Goal: Transaction & Acquisition: Purchase product/service

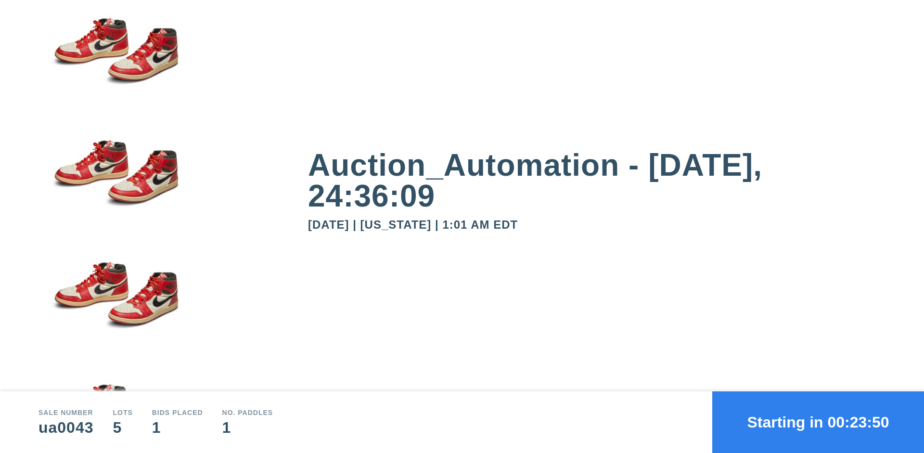
click at [818, 422] on button "Starting in 00:23:50" at bounding box center [818, 422] width 212 height 62
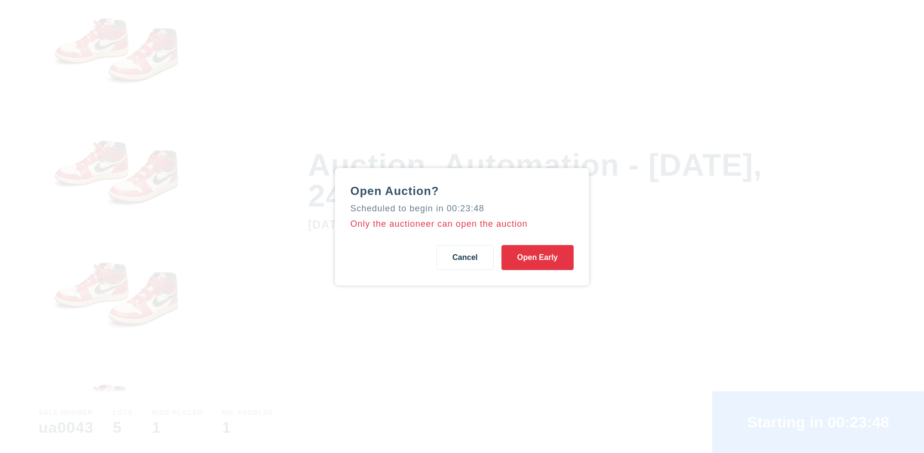
click at [538, 257] on button "Open Early" at bounding box center [538, 257] width 72 height 25
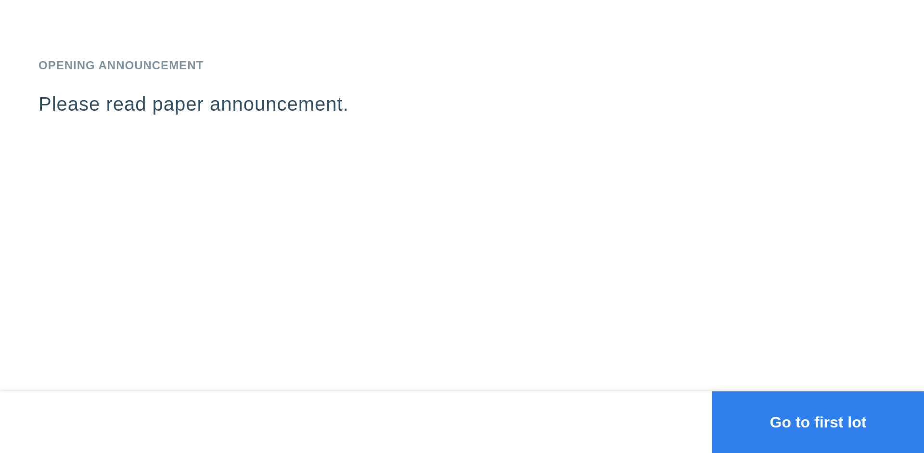
click at [818, 422] on button "Go to first lot" at bounding box center [818, 422] width 212 height 62
